Goal: Task Accomplishment & Management: Manage account settings

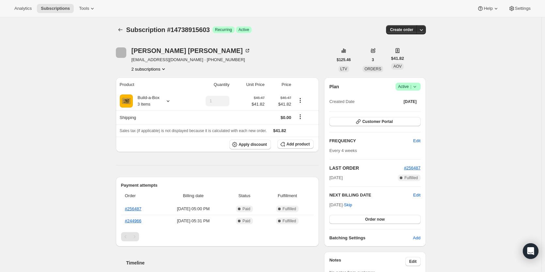
click at [160, 69] on button "2 subscriptions" at bounding box center [150, 69] width 36 height 7
click at [159, 93] on span "14959739155" at bounding box center [150, 92] width 45 height 7
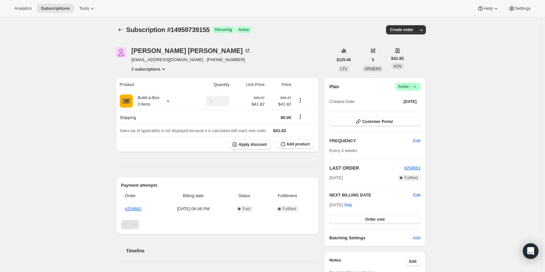
click at [156, 70] on button "2 subscriptions" at bounding box center [150, 69] width 36 height 7
click at [155, 85] on button "14738915603" at bounding box center [150, 81] width 49 height 10
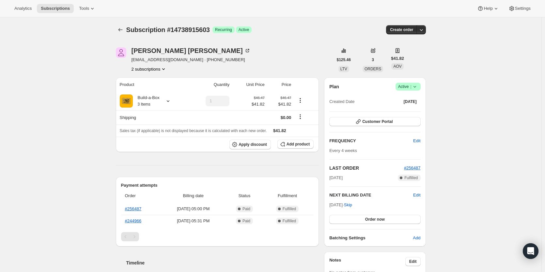
click at [155, 70] on button "2 subscriptions" at bounding box center [150, 69] width 36 height 7
click at [154, 90] on span "14959739155" at bounding box center [150, 92] width 45 height 7
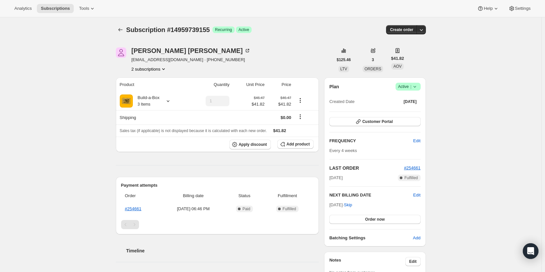
click at [153, 70] on button "2 subscriptions" at bounding box center [150, 69] width 36 height 7
click at [153, 81] on span "14738915603" at bounding box center [141, 81] width 26 height 5
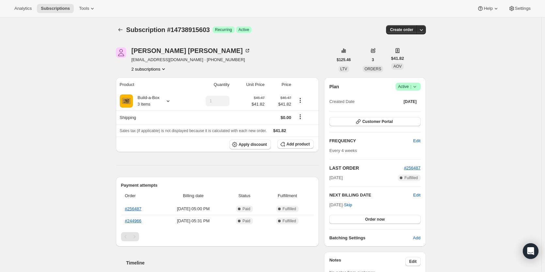
click at [411, 86] on span "|" at bounding box center [410, 86] width 1 height 5
click at [413, 109] on span "Cancel subscription" at bounding box center [410, 110] width 37 height 5
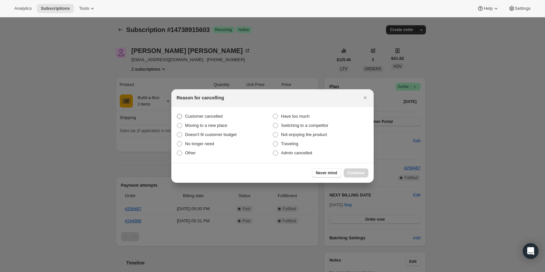
drag, startPoint x: 206, startPoint y: 117, endPoint x: 210, endPoint y: 117, distance: 4.2
click at [207, 117] on span "Customer cancelled" at bounding box center [204, 116] width 38 height 5
click at [177, 114] on input "Customer cancelled" at bounding box center [177, 114] width 0 height 0
radio input "true"
click at [358, 175] on span "Continue" at bounding box center [356, 172] width 17 height 5
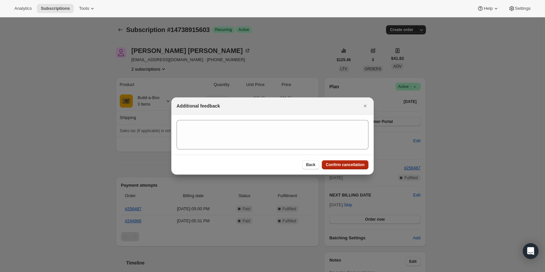
click at [352, 168] on button "Confirm cancellation" at bounding box center [345, 164] width 47 height 9
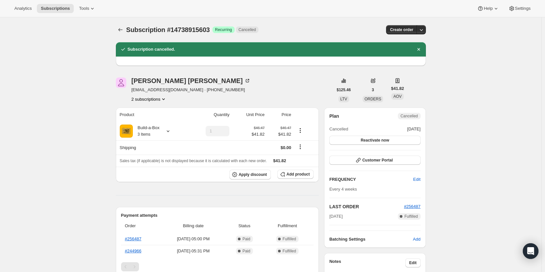
click at [154, 100] on button "2 subscriptions" at bounding box center [150, 99] width 36 height 7
click at [158, 121] on span "14959739155" at bounding box center [150, 122] width 45 height 7
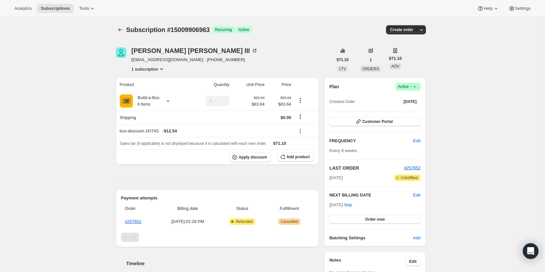
click at [416, 87] on icon at bounding box center [415, 86] width 7 height 7
click at [409, 109] on span "Cancel subscription" at bounding box center [410, 110] width 37 height 5
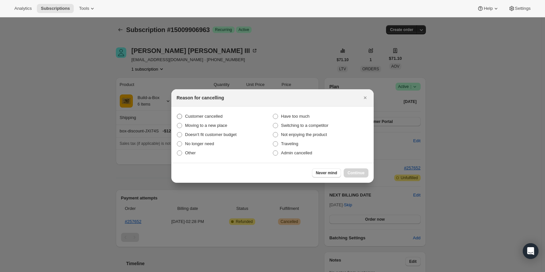
click at [206, 115] on span "Customer cancelled" at bounding box center [204, 116] width 38 height 5
click at [177, 114] on input "Customer cancelled" at bounding box center [177, 114] width 0 height 0
radio input "true"
click at [362, 174] on span "Continue" at bounding box center [356, 172] width 17 height 5
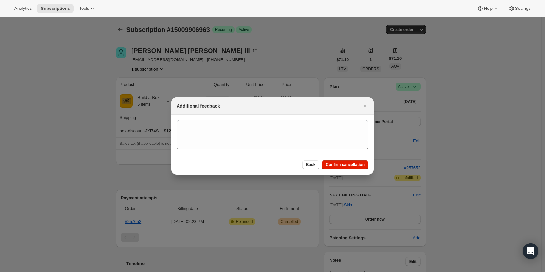
drag, startPoint x: 349, startPoint y: 166, endPoint x: 318, endPoint y: 161, distance: 31.4
click at [349, 166] on span "Confirm cancellation" at bounding box center [345, 164] width 39 height 5
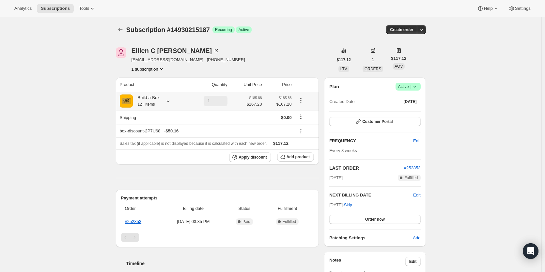
click at [169, 101] on icon at bounding box center [168, 101] width 7 height 7
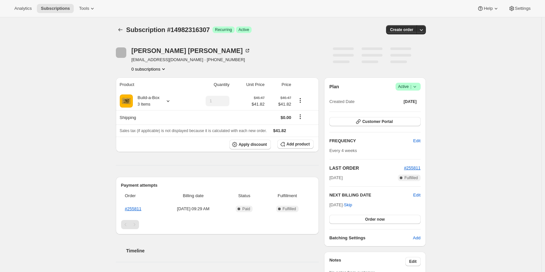
click at [411, 87] on span "Active |" at bounding box center [408, 86] width 20 height 7
click at [411, 111] on span "Cancel subscription" at bounding box center [410, 110] width 37 height 5
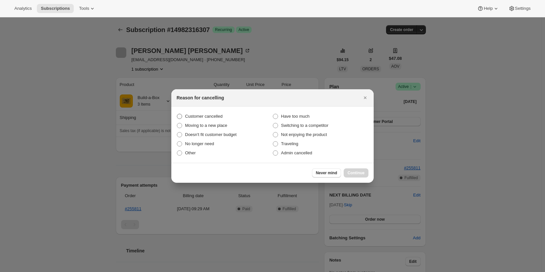
click at [218, 117] on span "Customer cancelled" at bounding box center [204, 116] width 38 height 5
click at [177, 114] on input "Customer cancelled" at bounding box center [177, 114] width 0 height 0
radio input "true"
click at [358, 170] on button "Continue" at bounding box center [356, 172] width 25 height 9
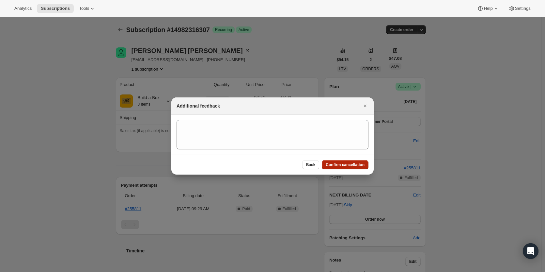
click at [356, 165] on span "Confirm cancellation" at bounding box center [345, 164] width 39 height 5
